Goal: Transaction & Acquisition: Book appointment/travel/reservation

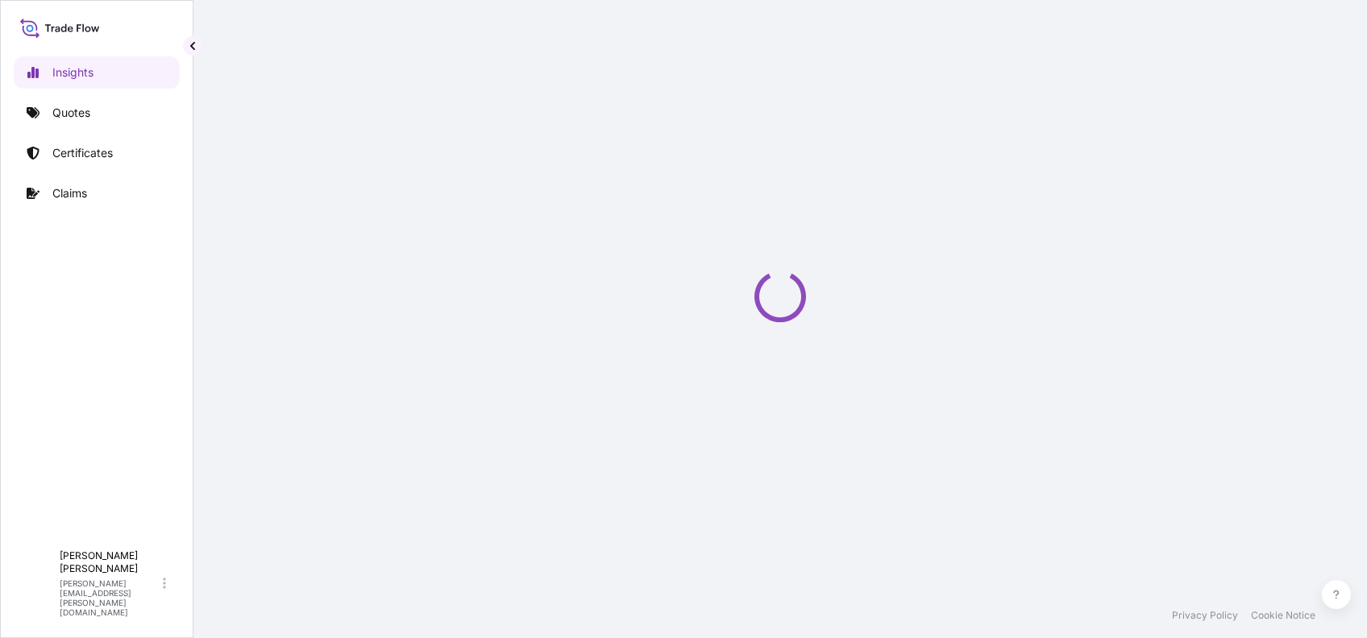
select select "2025"
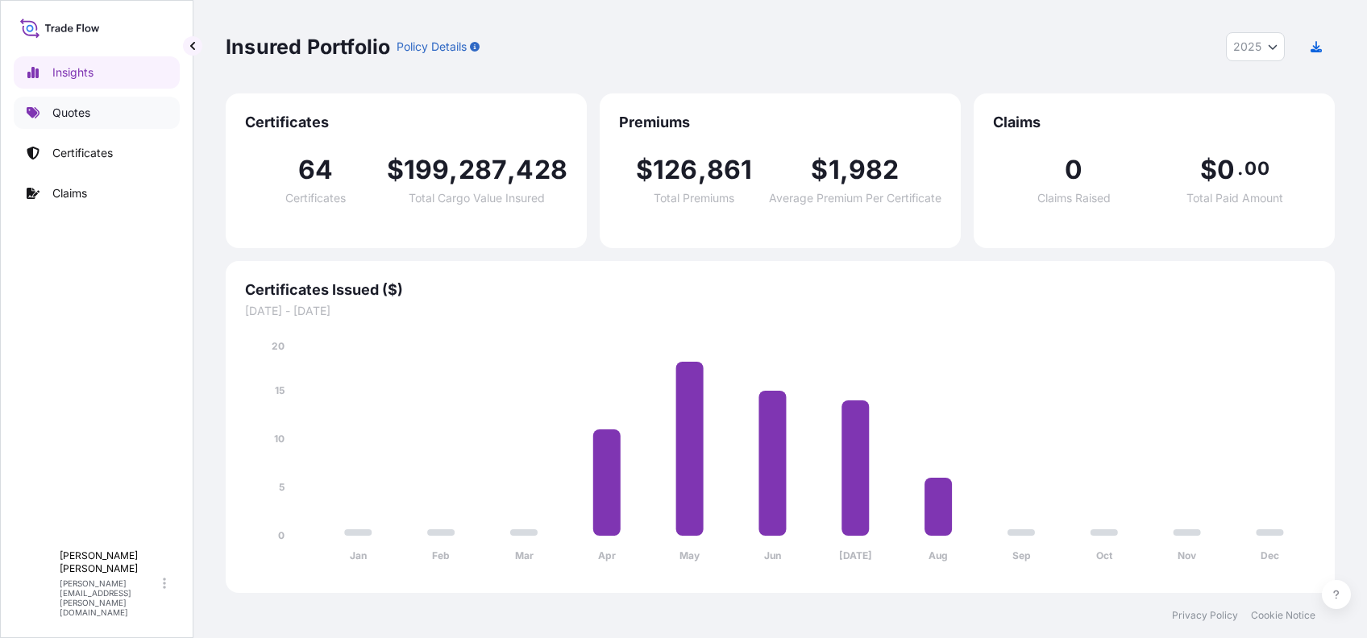
click at [116, 112] on link "Quotes" at bounding box center [97, 113] width 166 height 32
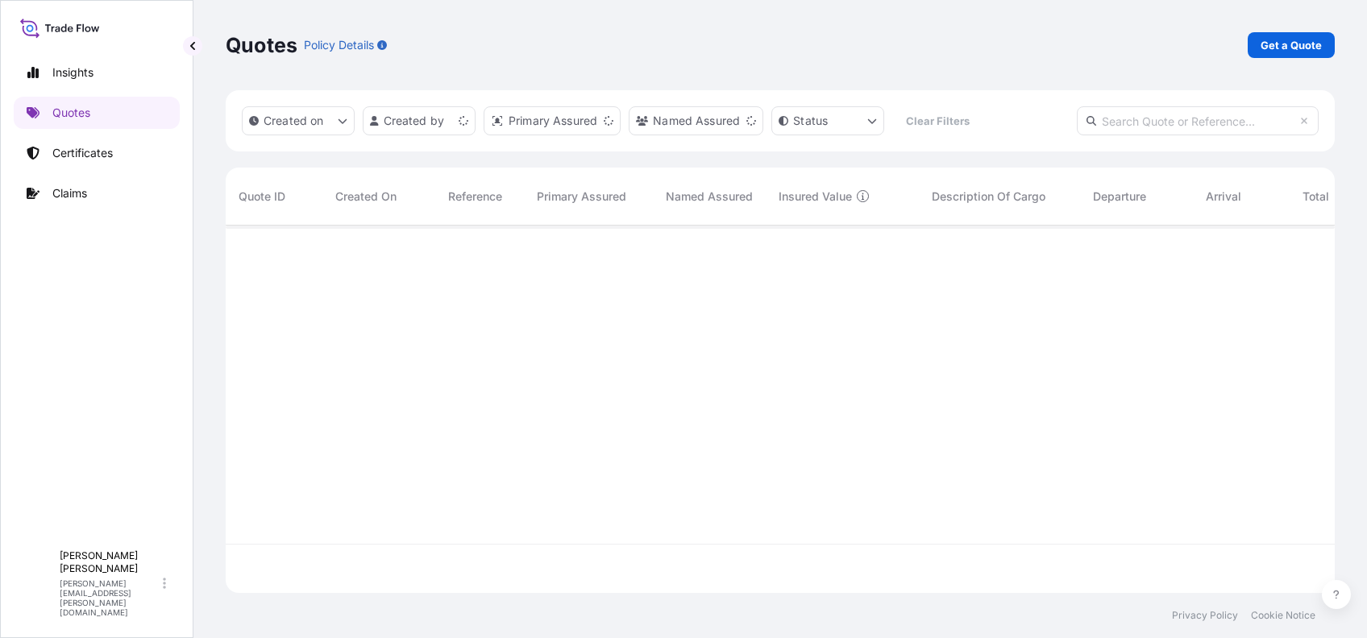
scroll to position [359, 1092]
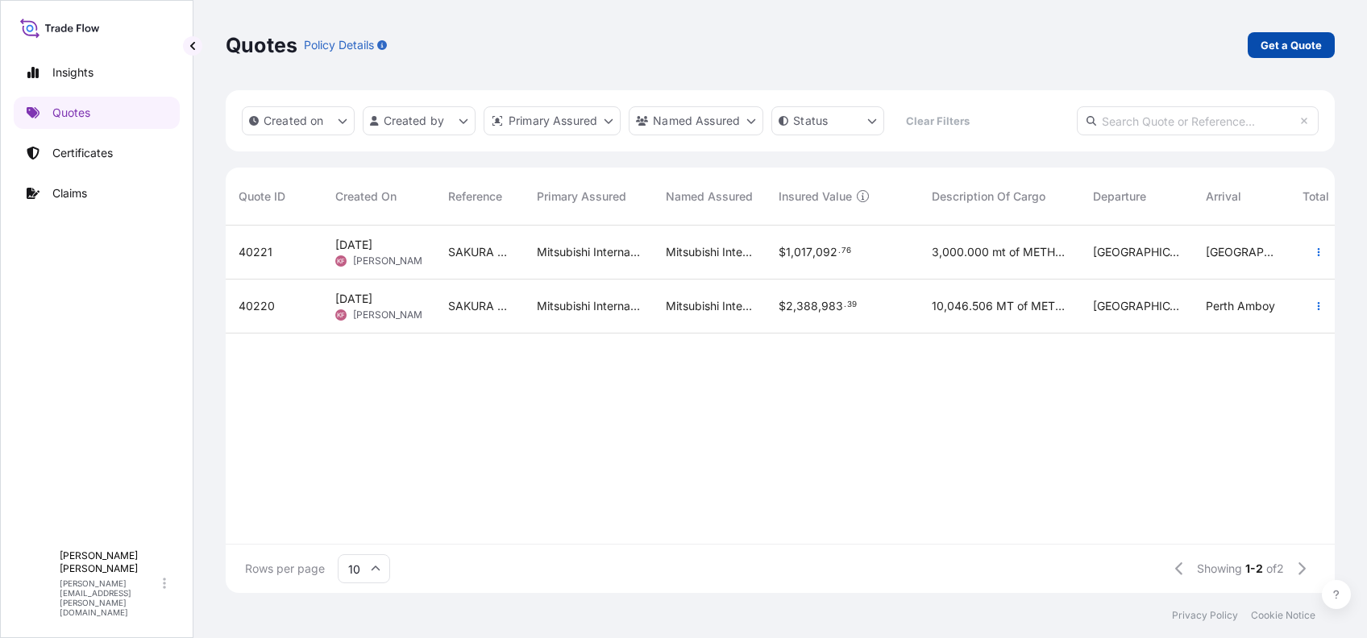
click at [1290, 52] on p "Get a Quote" at bounding box center [1290, 45] width 61 height 16
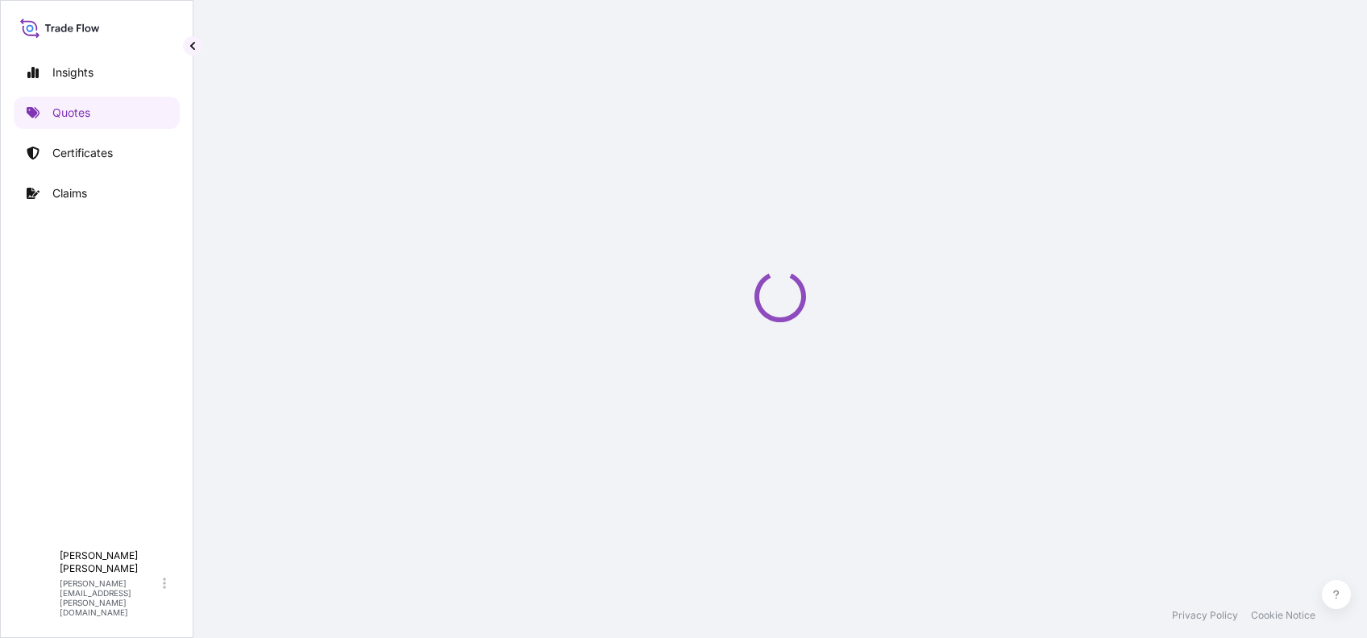
scroll to position [26, 0]
select select "Ocean Vessel"
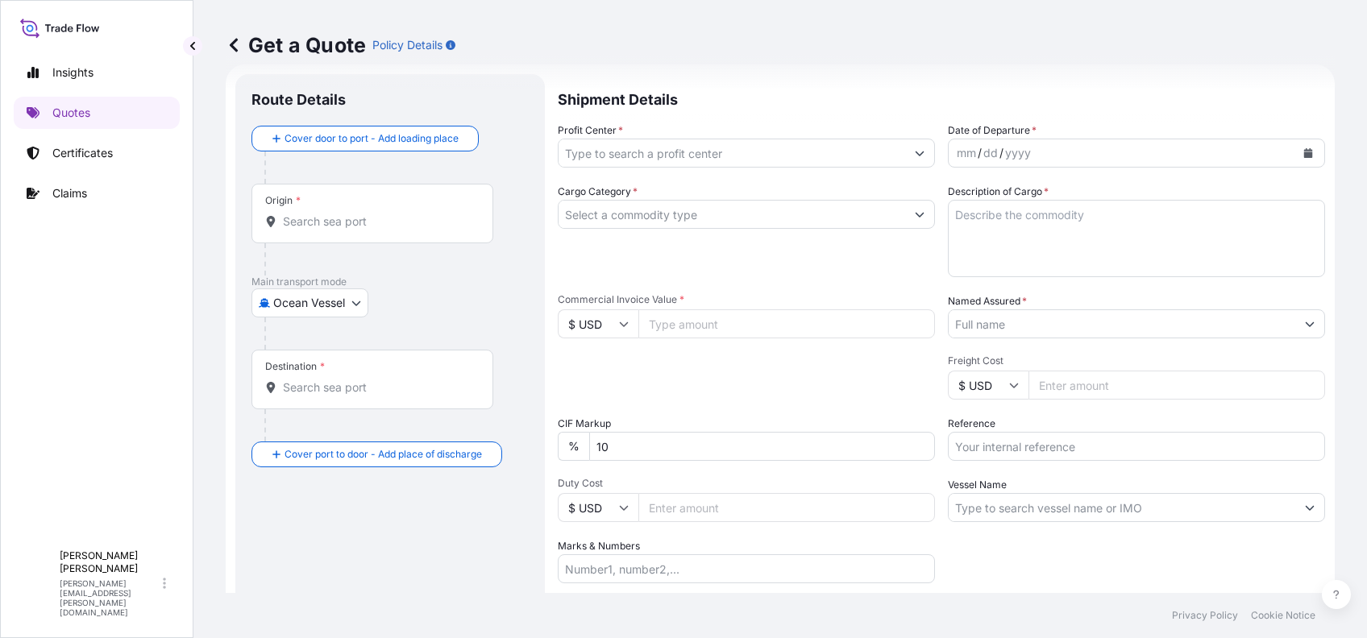
click at [915, 155] on icon "Show suggestions" at bounding box center [919, 153] width 9 height 5
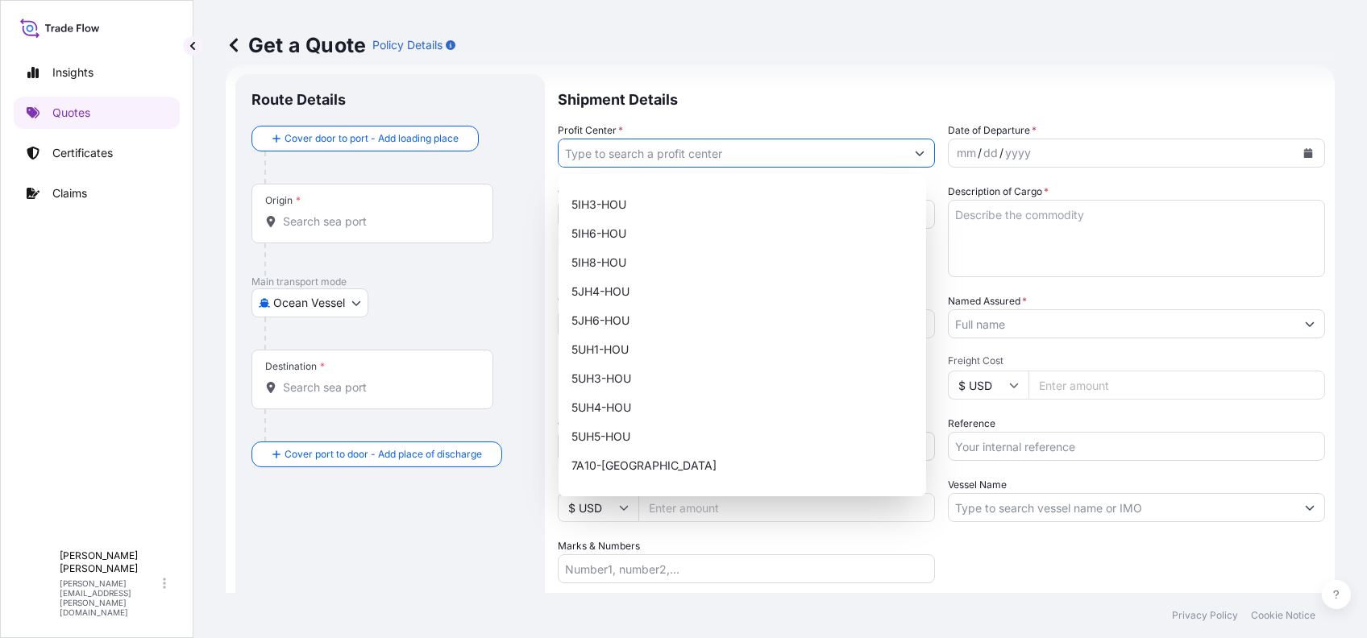
scroll to position [0, 0]
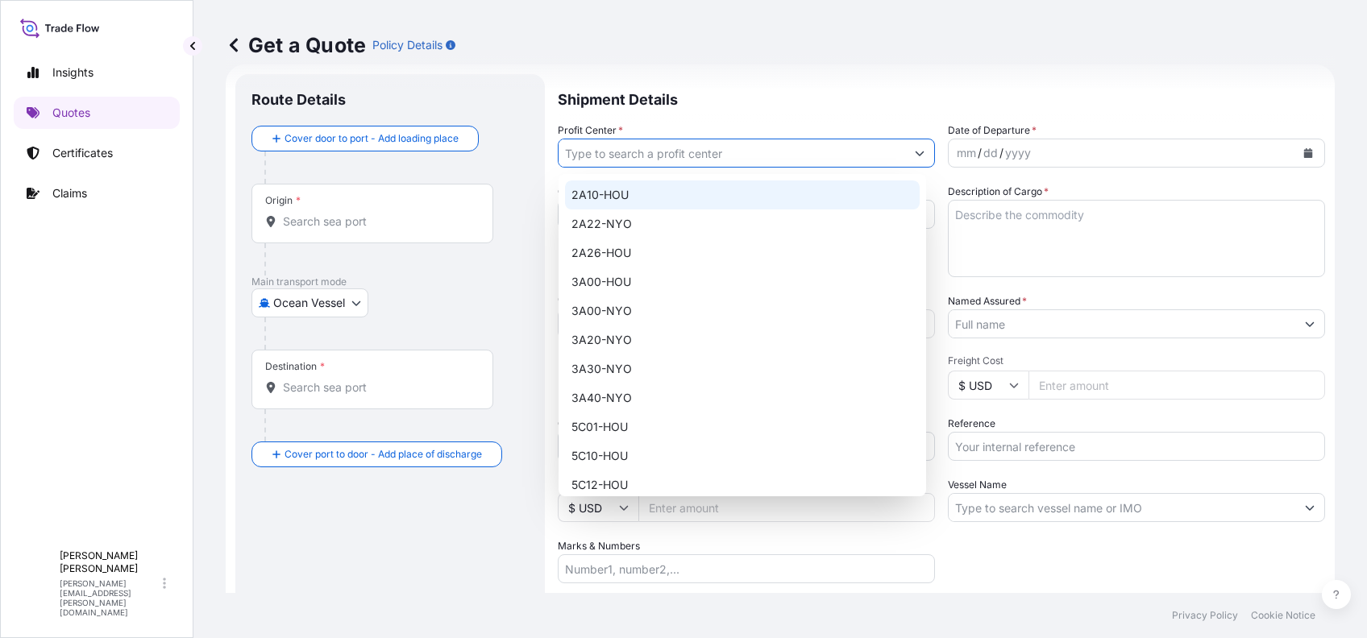
click at [687, 179] on div "2A10-HOU 2A22-NYO 2A26-HOU 3A00-HOU 3A00-NYO 3A20-NYO 3A30-NYO 3A40-NYO 5C01-HO…" at bounding box center [741, 335] width 367 height 322
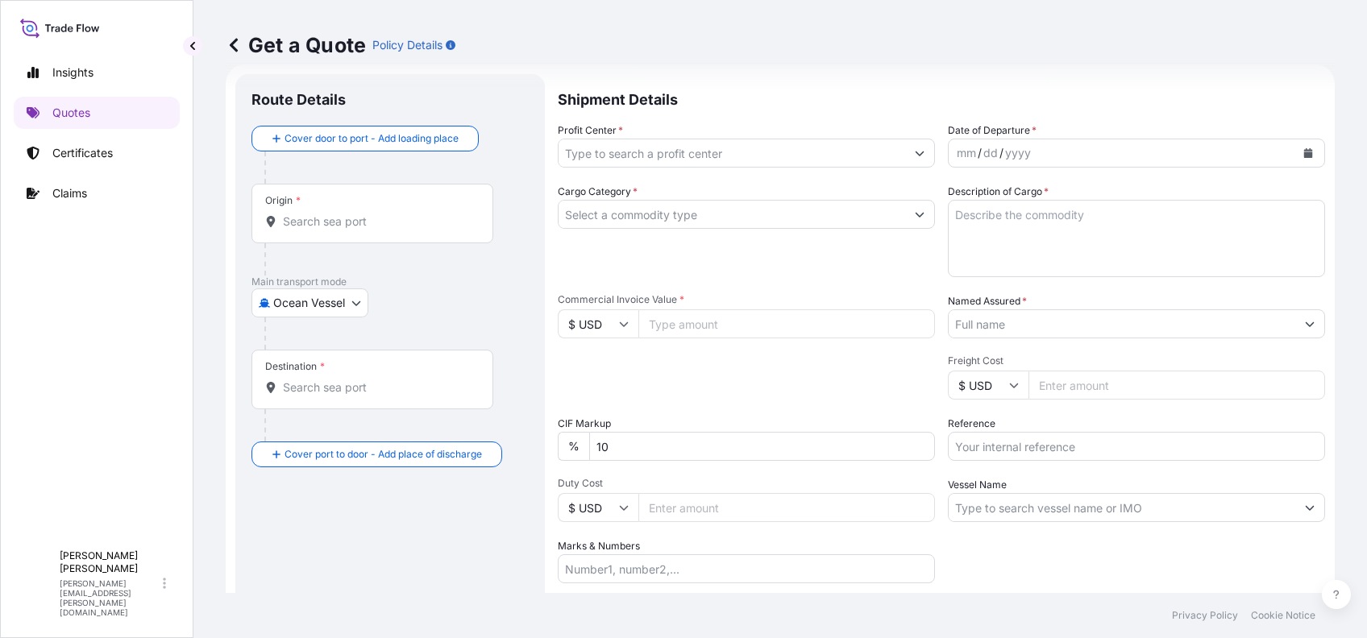
click at [915, 156] on icon "Show suggestions" at bounding box center [920, 153] width 10 height 10
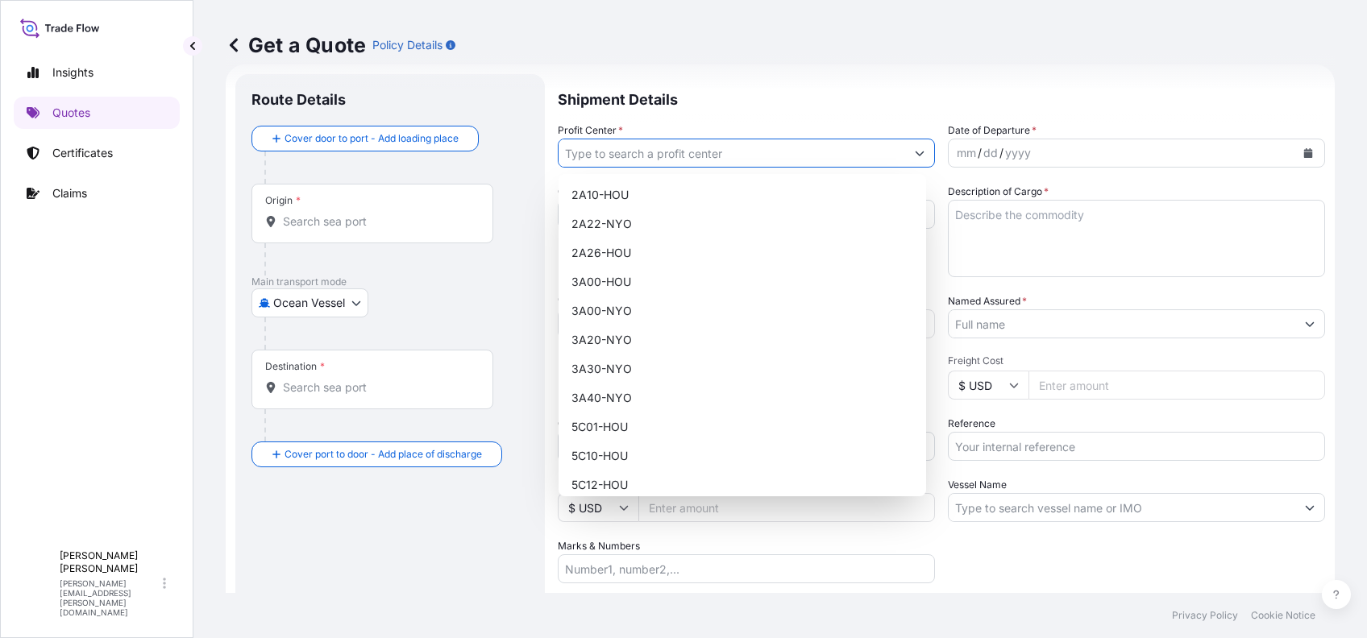
click at [915, 156] on icon "Show suggestions" at bounding box center [920, 153] width 10 height 10
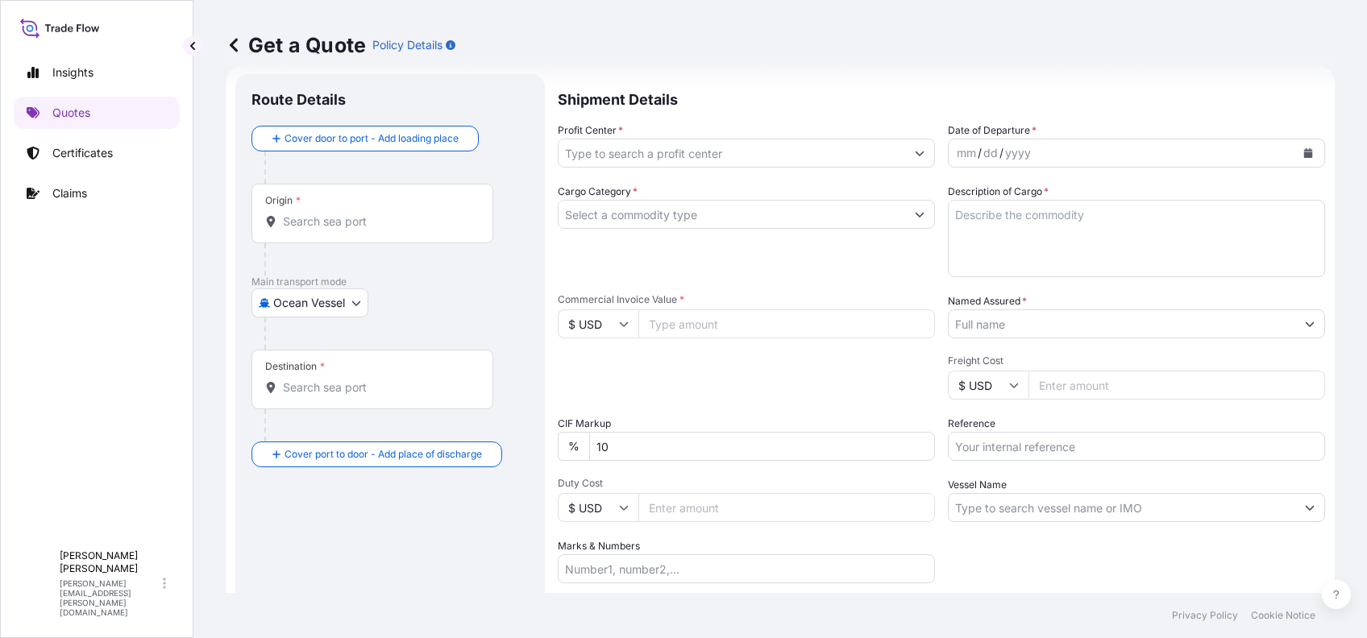
click at [915, 155] on icon "Show suggestions" at bounding box center [919, 153] width 9 height 5
click at [915, 148] on icon "Show suggestions" at bounding box center [920, 153] width 10 height 10
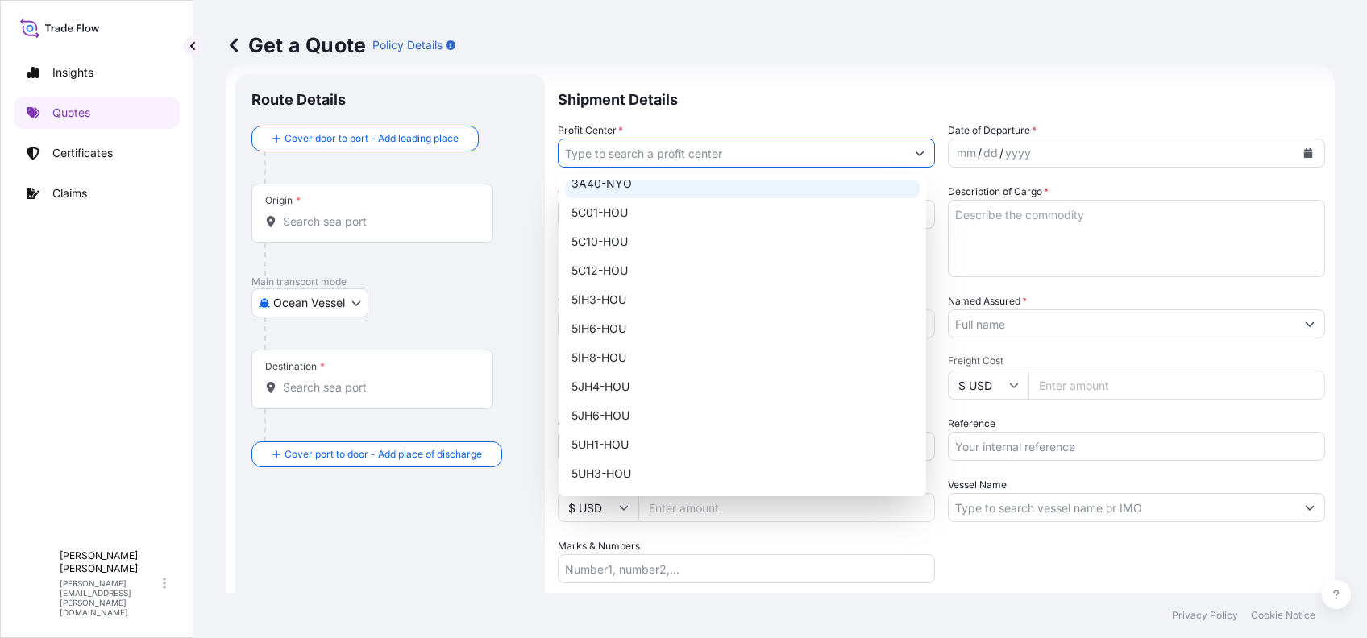
scroll to position [322, 0]
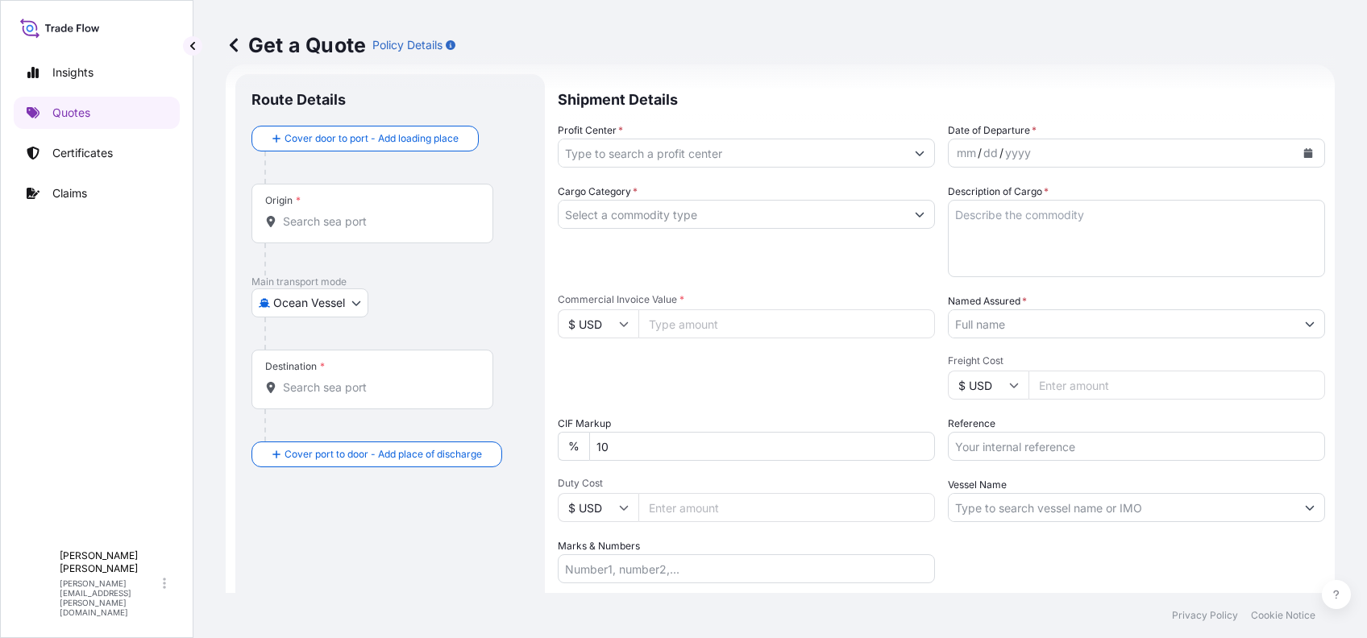
click at [915, 155] on icon "Show suggestions" at bounding box center [920, 153] width 10 height 10
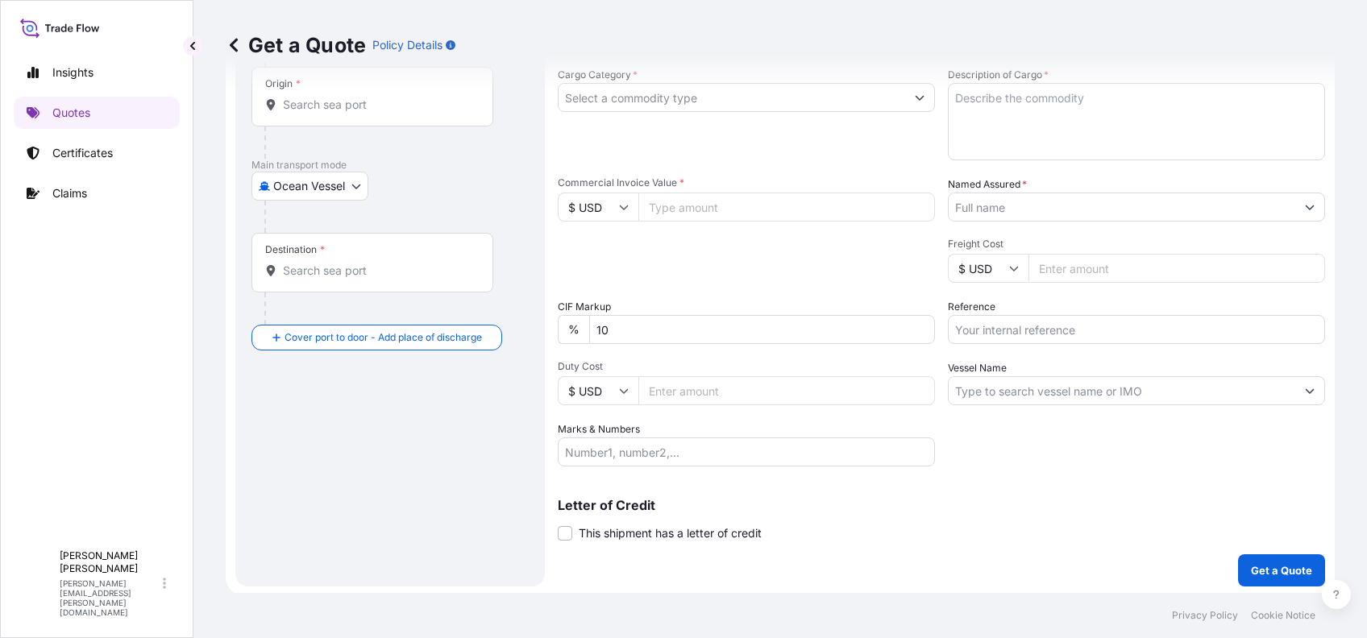
scroll to position [146, 0]
click at [912, 87] on div "Get a Quote Policy Details" at bounding box center [780, 45] width 1109 height 90
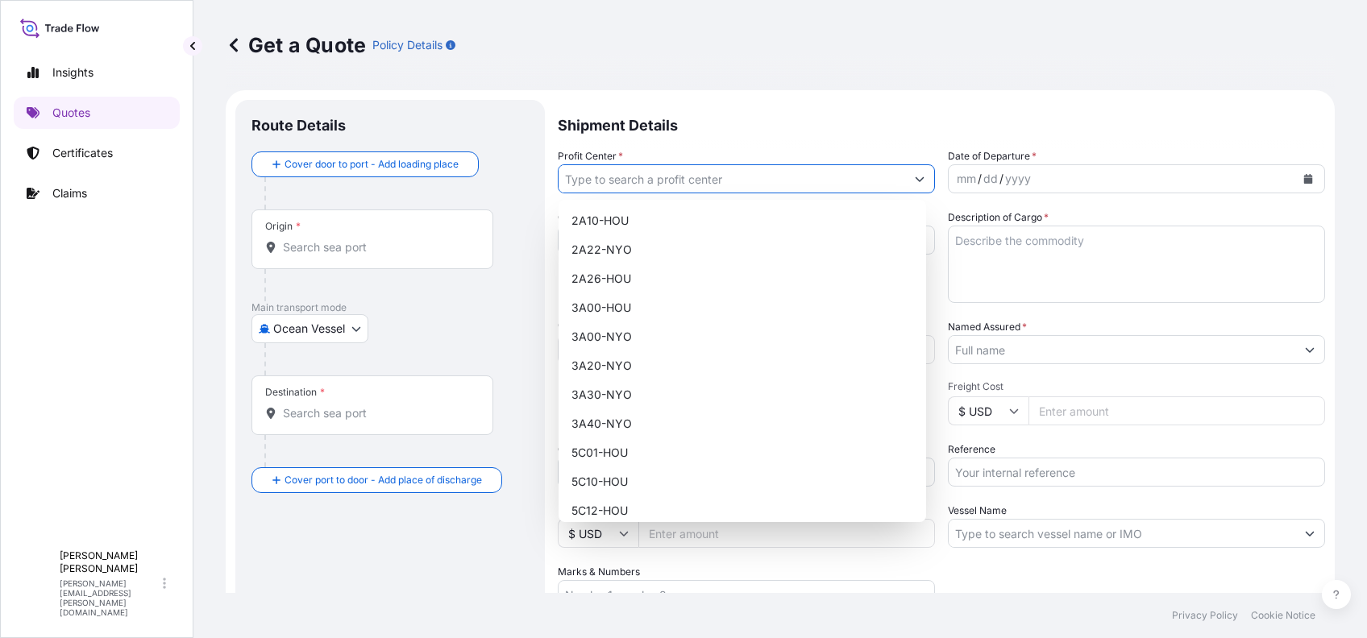
click at [916, 181] on button "Show suggestions" at bounding box center [919, 178] width 29 height 29
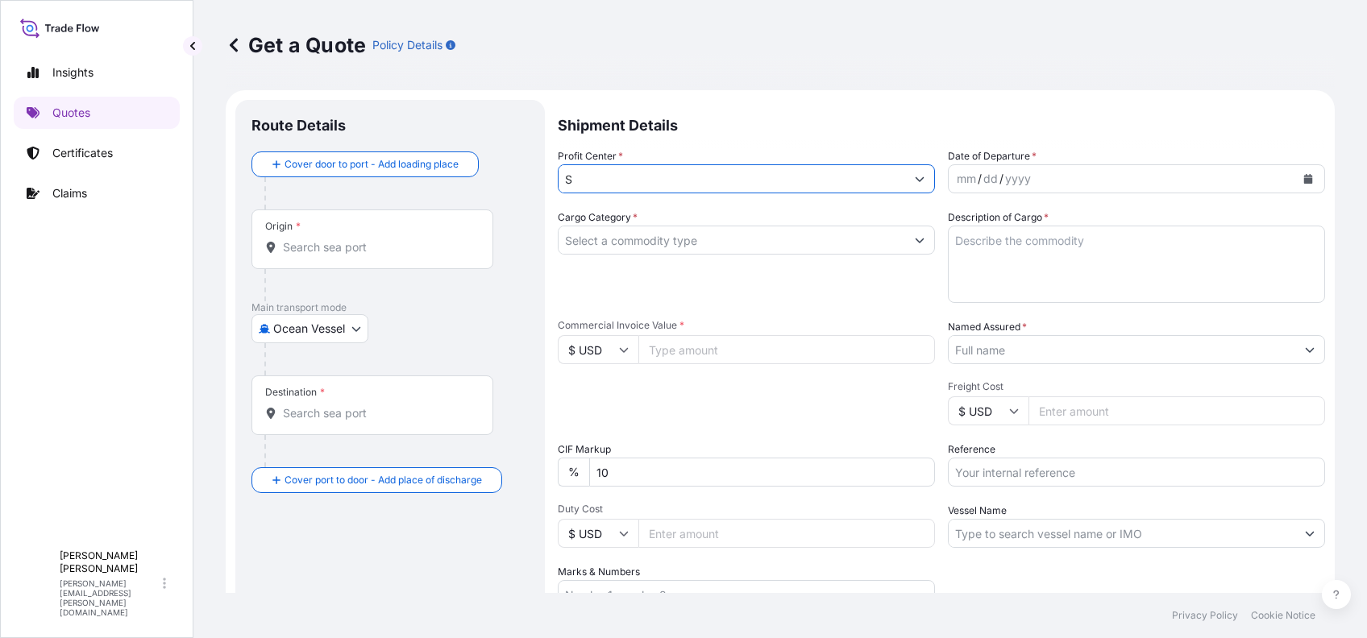
type input "SS"
drag, startPoint x: 597, startPoint y: 180, endPoint x: 541, endPoint y: 172, distance: 56.9
click at [541, 172] on form "Route Details Cover door to port - Add loading place Place of loading Road / In…" at bounding box center [780, 414] width 1109 height 649
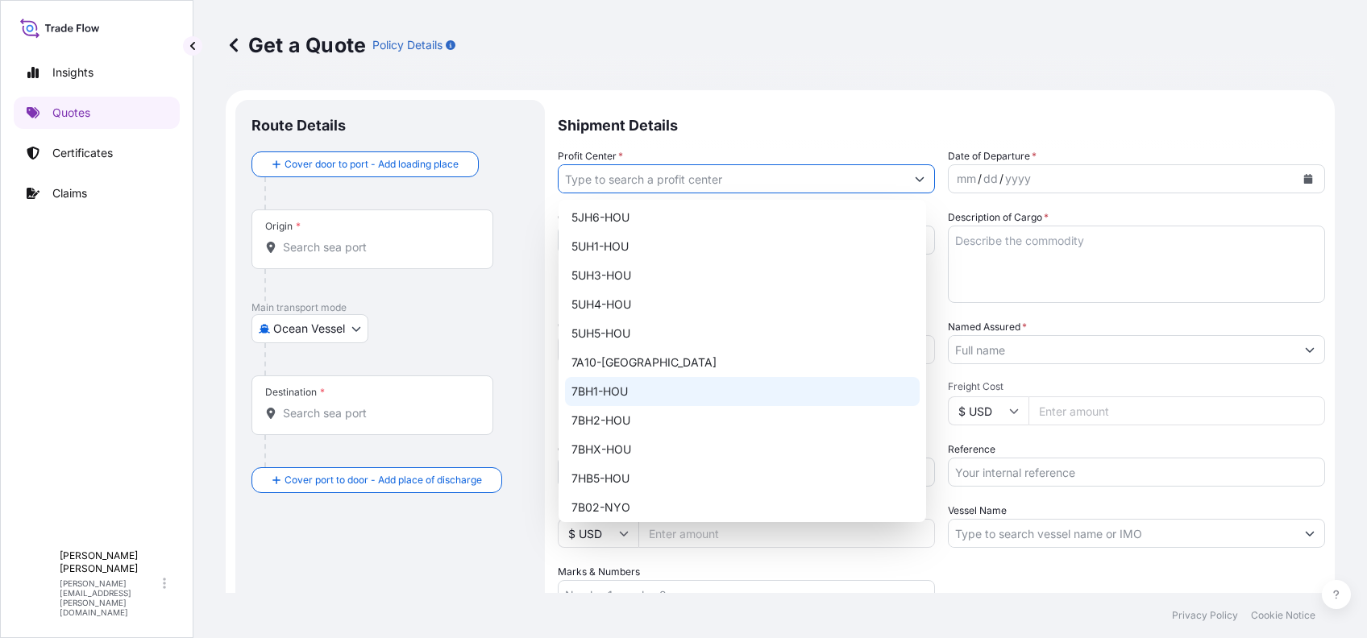
scroll to position [474, 0]
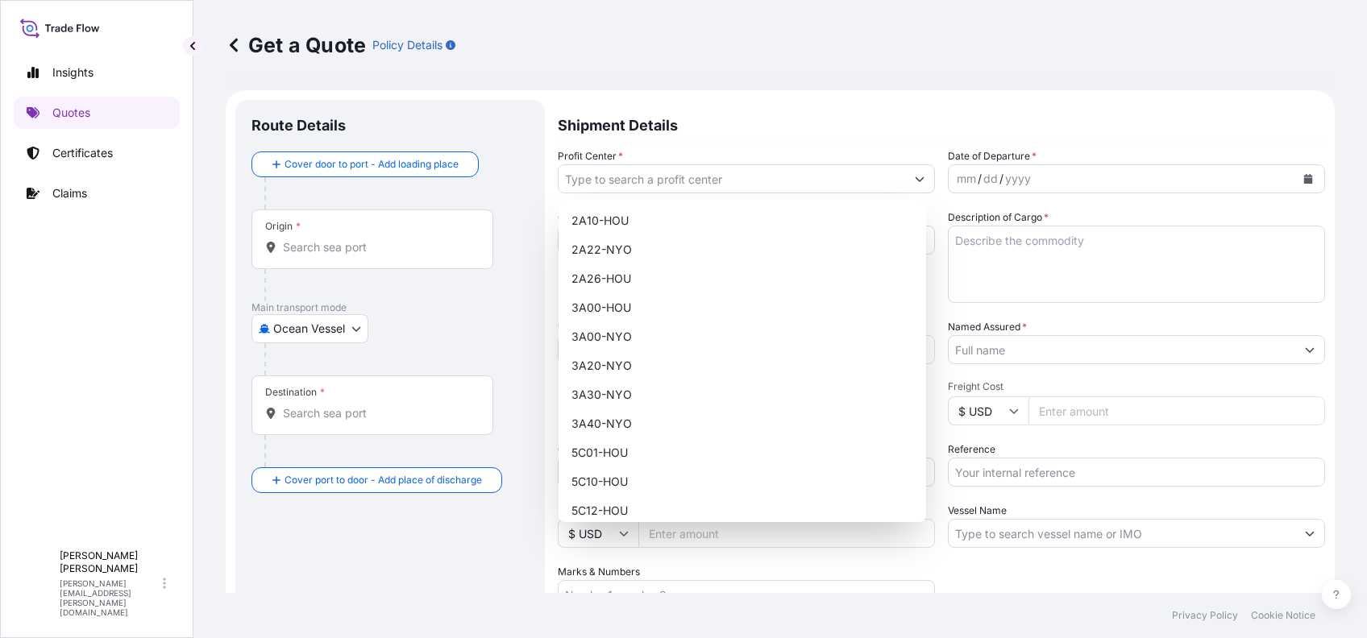
click at [920, 237] on div "2A10-HOU 2A22-NYO 2A26-HOU 3A00-HOU 3A00-NYO 3A20-NYO 3A30-NYO 3A40-NYO 5C01-HO…" at bounding box center [741, 361] width 367 height 322
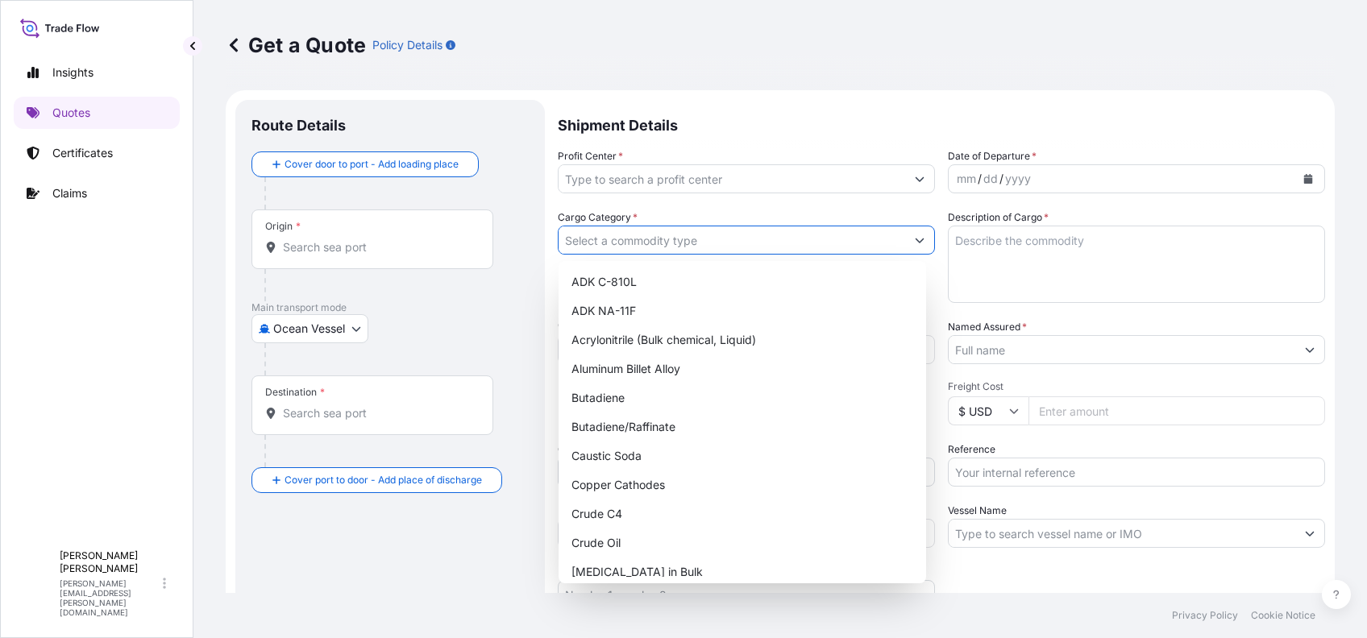
click at [915, 242] on icon "Show suggestions" at bounding box center [920, 240] width 10 height 10
type input "S"
click at [915, 236] on icon "Show suggestions" at bounding box center [920, 240] width 10 height 10
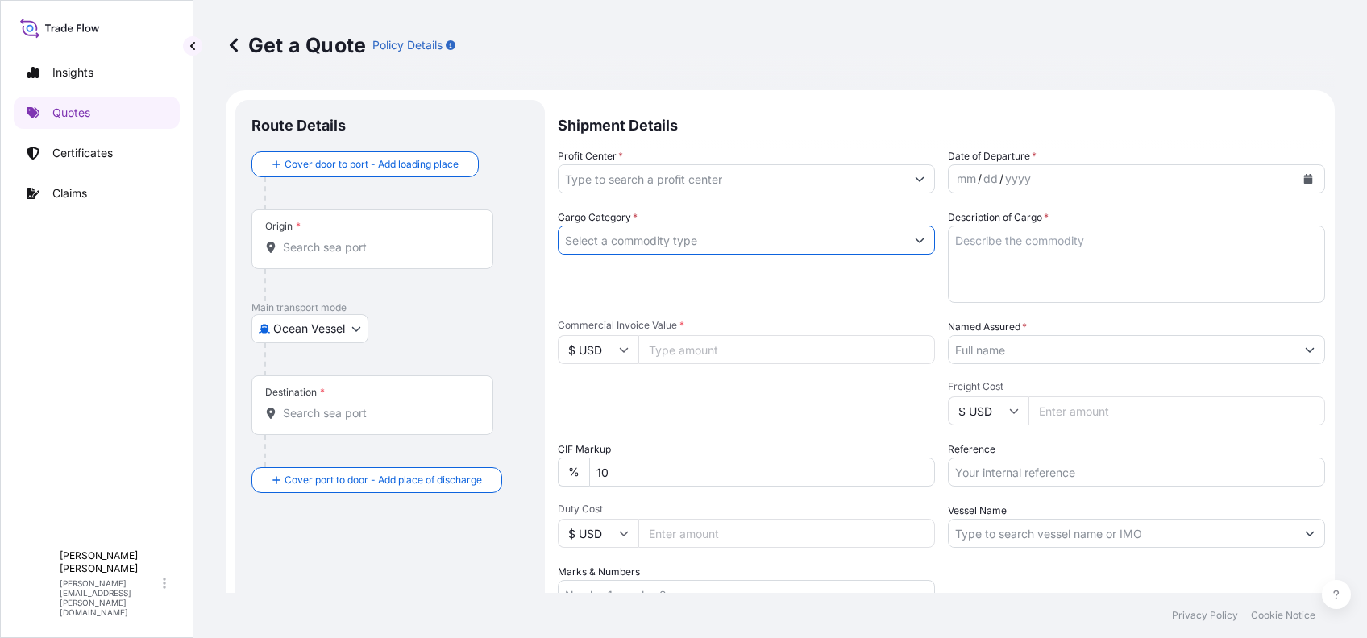
click at [915, 243] on icon "Show suggestions" at bounding box center [920, 240] width 10 height 10
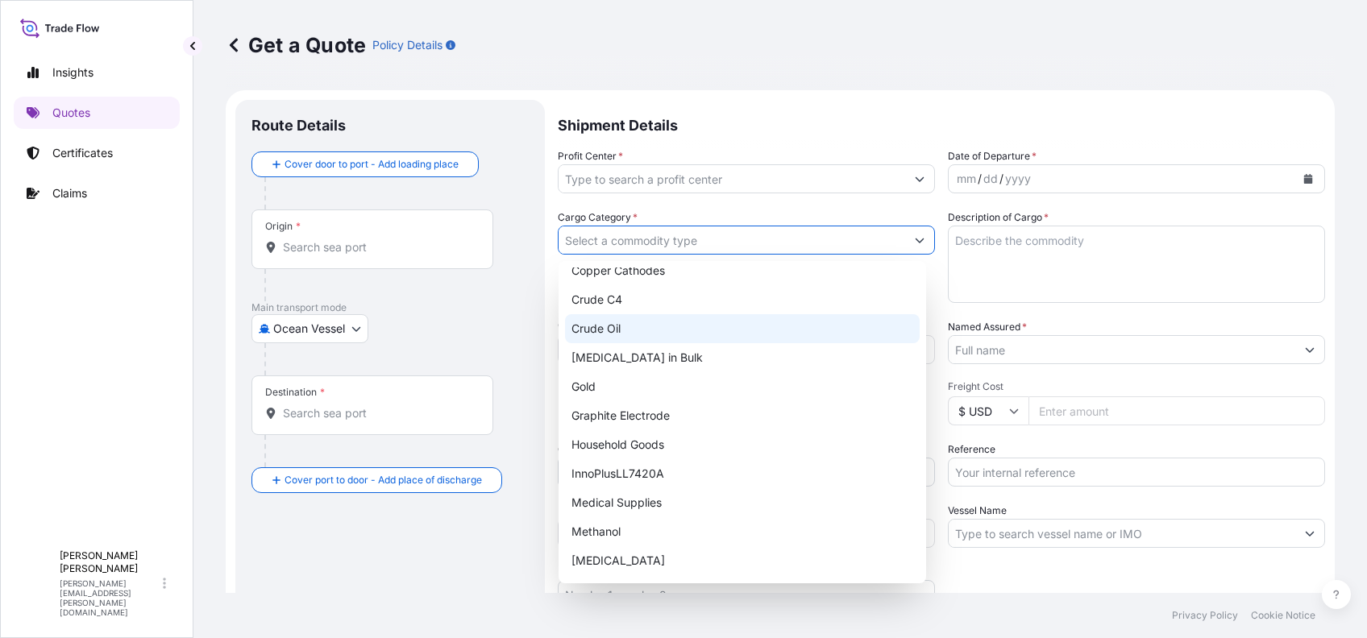
scroll to position [322, 0]
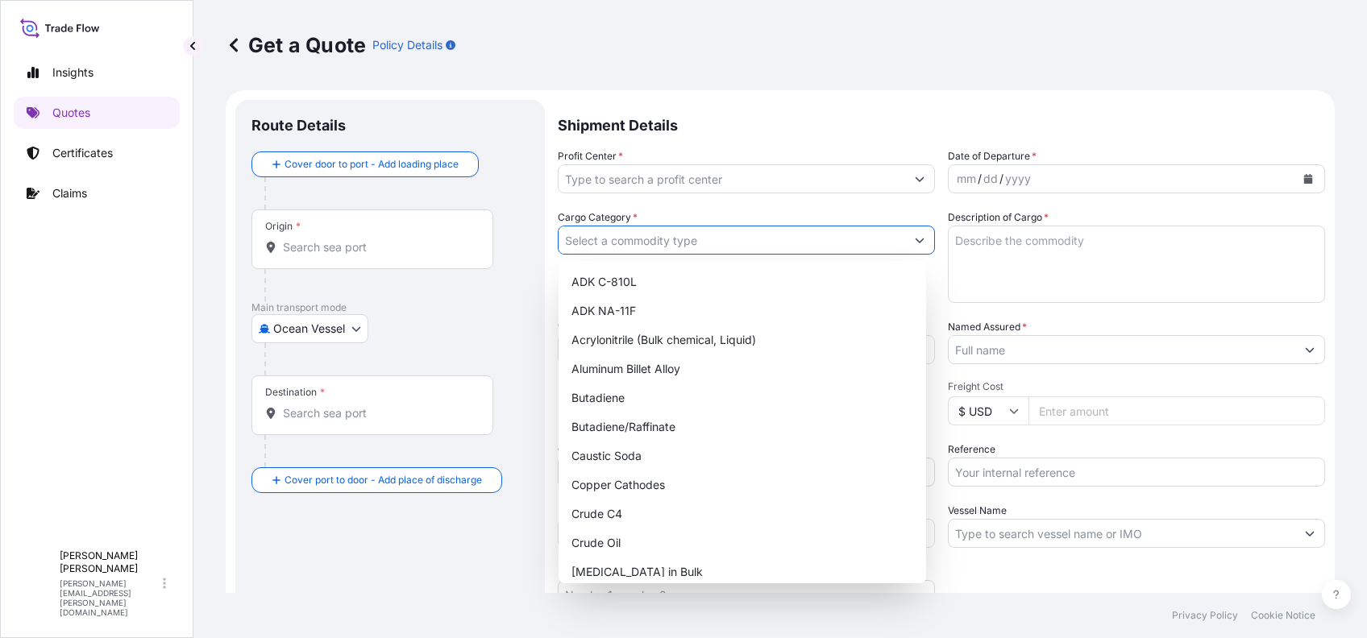
click at [922, 238] on button "Show suggestions" at bounding box center [919, 240] width 29 height 29
click at [919, 236] on button "Show suggestions" at bounding box center [919, 240] width 29 height 29
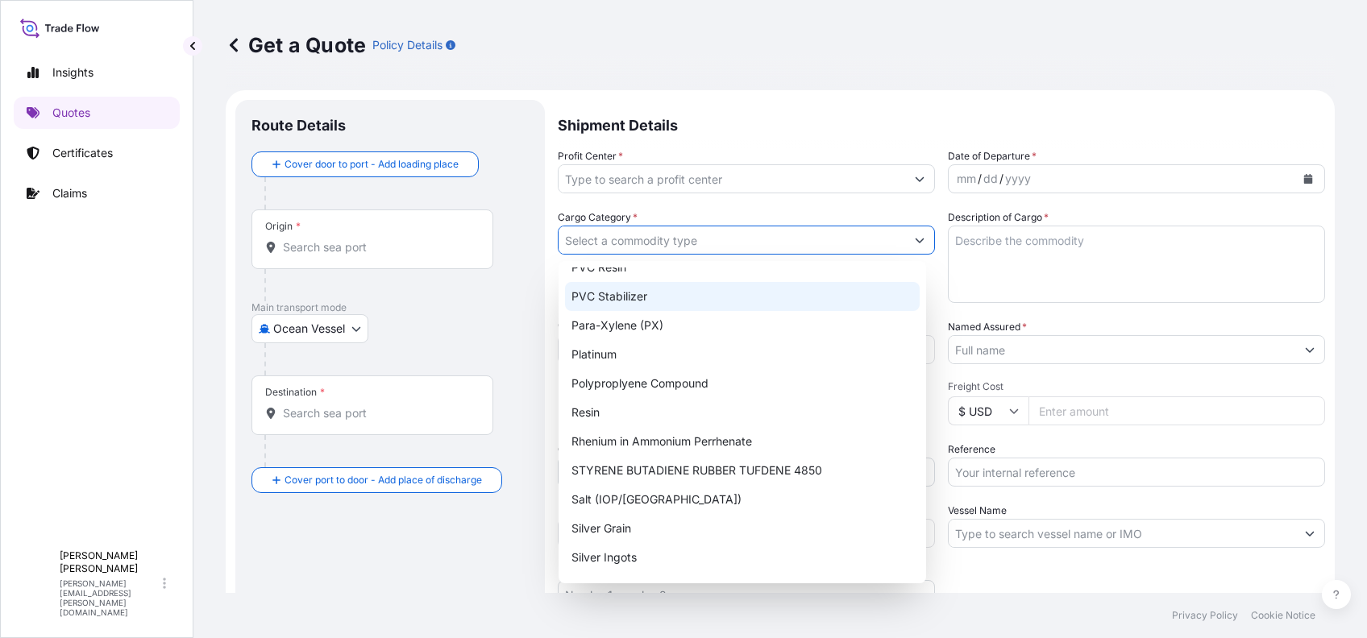
scroll to position [561, 0]
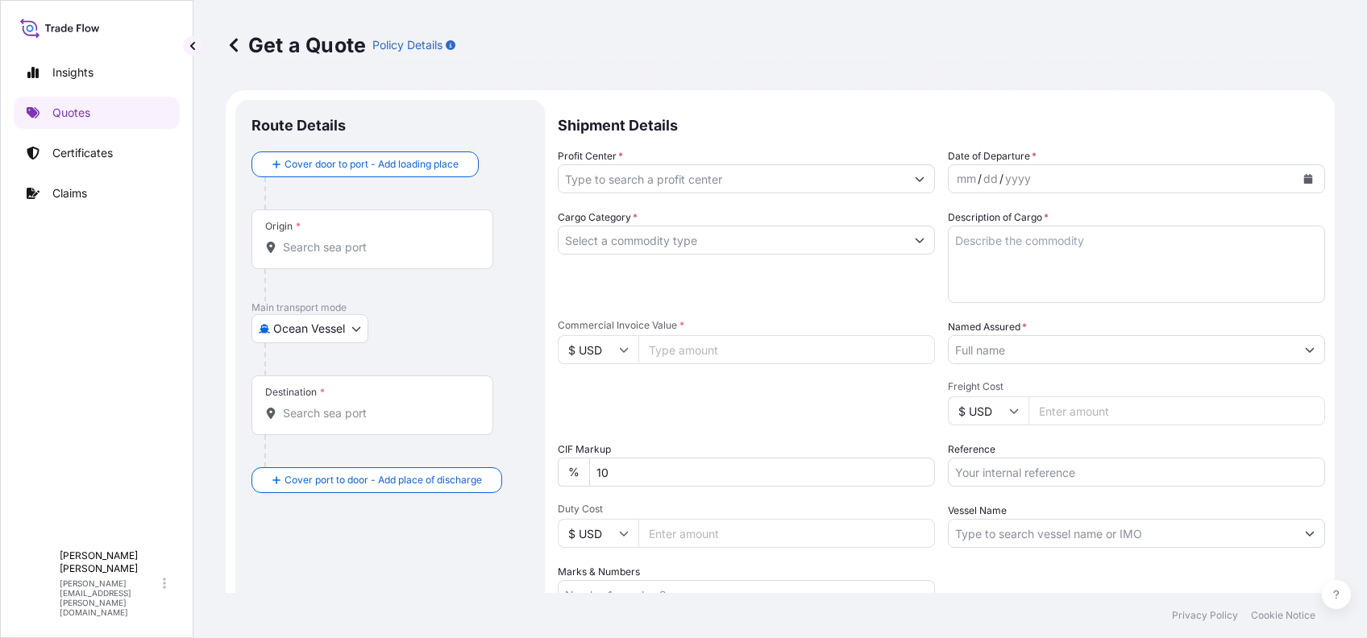
click at [905, 242] on button "Show suggestions" at bounding box center [919, 240] width 29 height 29
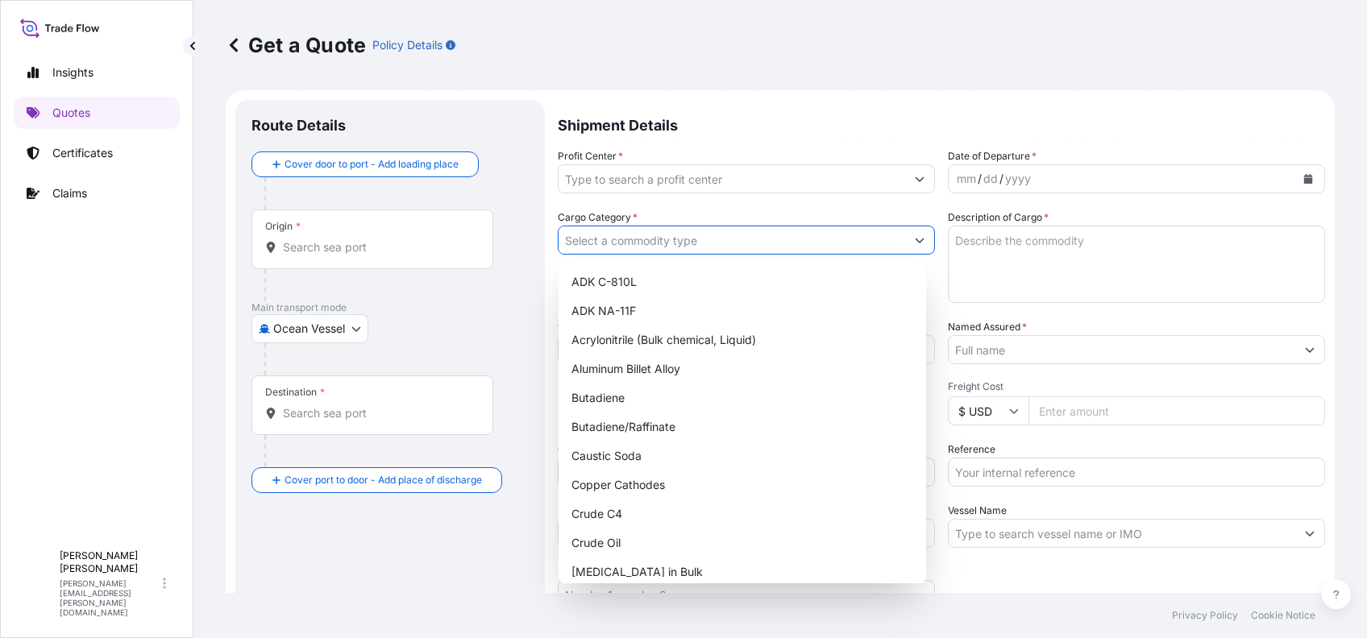
click at [911, 245] on button "Show suggestions" at bounding box center [919, 240] width 29 height 29
click at [917, 234] on button "Show suggestions" at bounding box center [919, 240] width 29 height 29
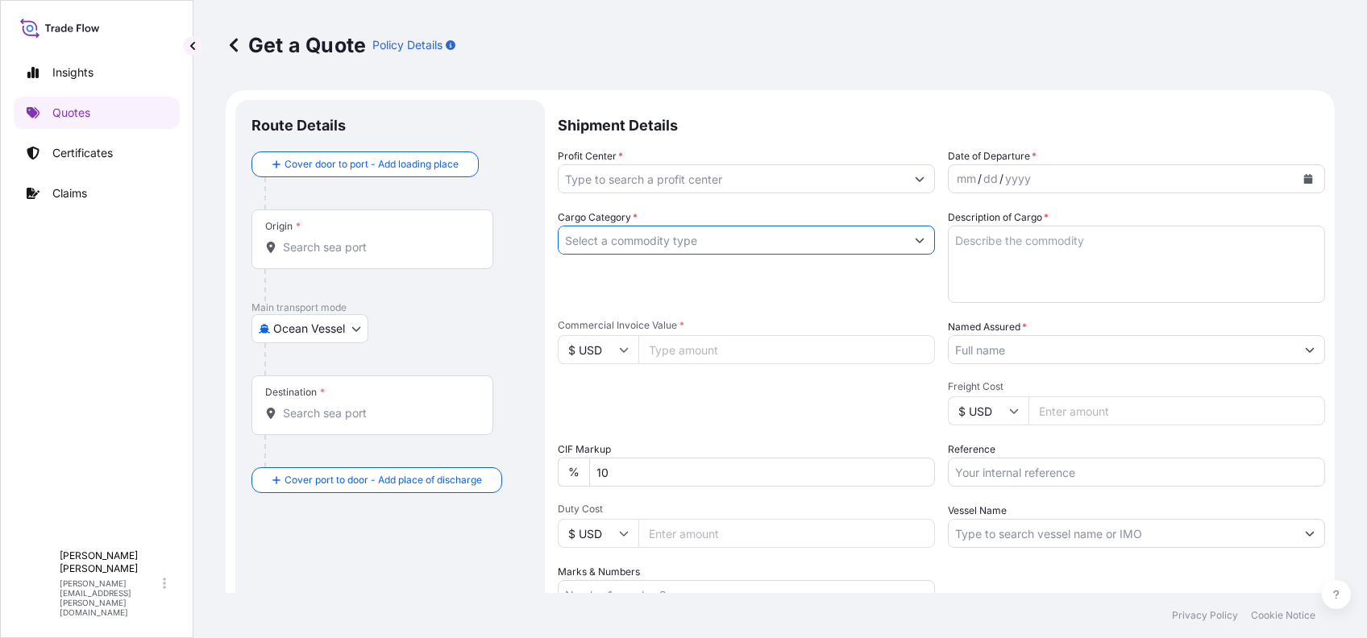
click at [915, 238] on icon "Show suggestions" at bounding box center [920, 240] width 10 height 10
